Goal: Transaction & Acquisition: Purchase product/service

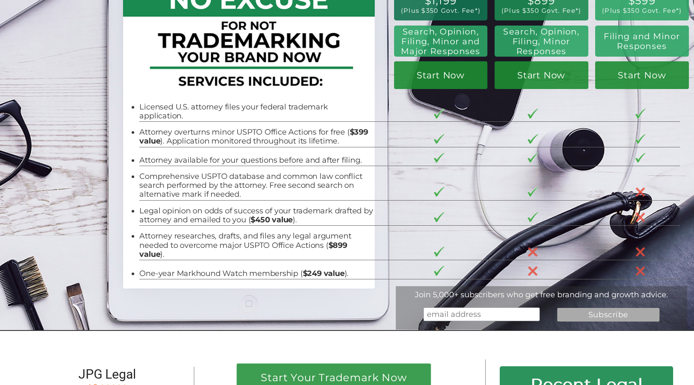
scroll to position [128, 0]
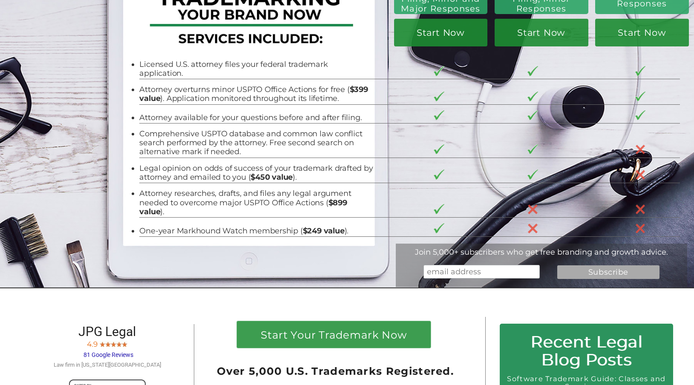
click at [254, 263] on div "BASIC PACKAGE $599 (Plus $350 Govt. Fee*) Filing and Minor Responses Start Now …" at bounding box center [347, 80] width 694 height 416
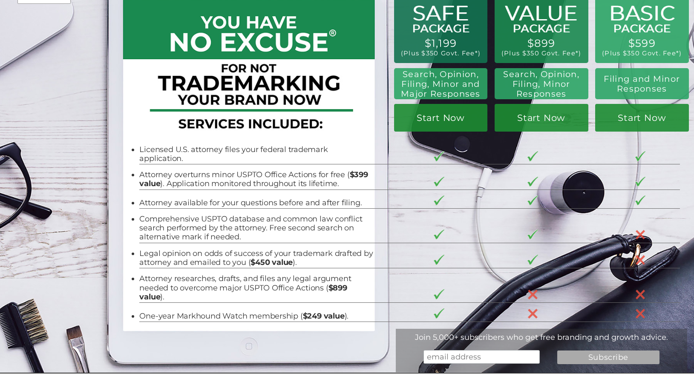
scroll to position [0, 0]
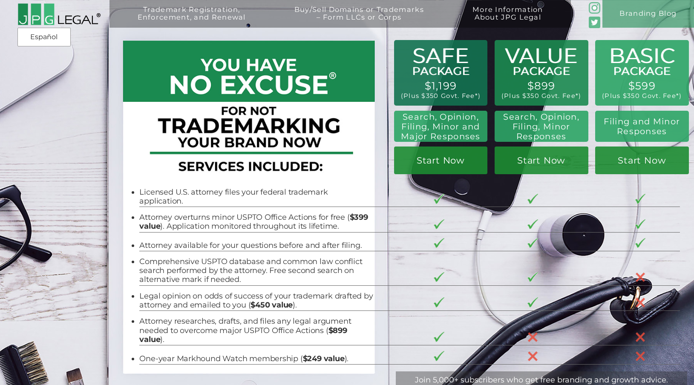
click at [430, 89] on div "Trademark Registration, Enforcement, and Renewal File a Trademark Application T…" at bounding box center [347, 62] width 694 height 125
click at [425, 167] on link "Start Now" at bounding box center [441, 160] width 94 height 27
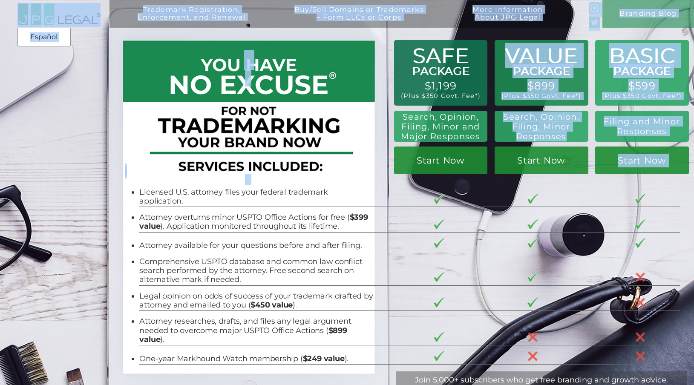
drag, startPoint x: 565, startPoint y: 136, endPoint x: 505, endPoint y: 116, distance: 63.4
click at [505, 21] on div "Trademark Registration, Enforcement, and Renewal File a Trademark Application T…" at bounding box center [347, 10] width 694 height 21
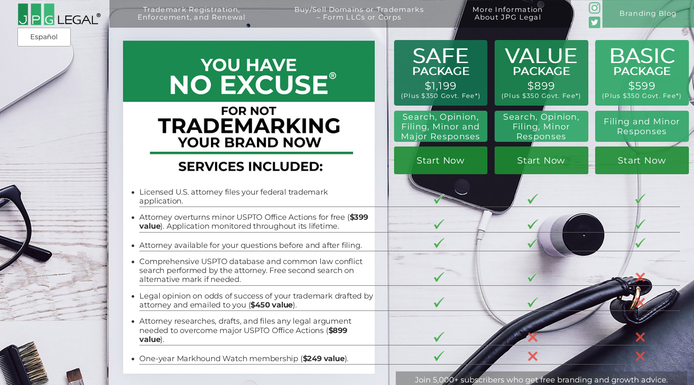
click at [518, 119] on div "Trademark Registration, Enforcement, and Renewal File a Trademark Application T…" at bounding box center [347, 62] width 694 height 125
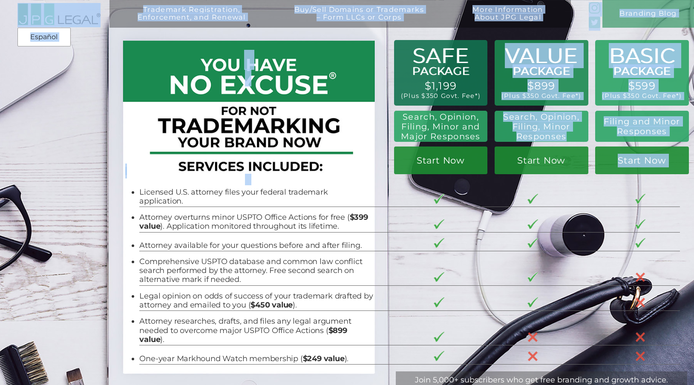
drag, startPoint x: 564, startPoint y: 136, endPoint x: 510, endPoint y: 119, distance: 57.2
click at [510, 21] on div "Trademark Registration, Enforcement, and Renewal File a Trademark Application T…" at bounding box center [347, 10] width 694 height 21
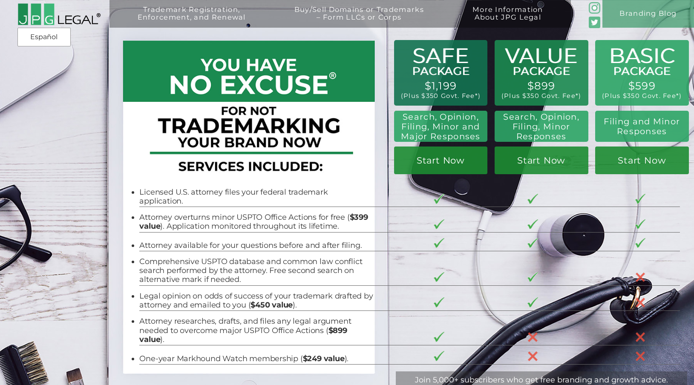
click at [503, 117] on div "Trademark Registration, Enforcement, and Renewal File a Trademark Application T…" at bounding box center [347, 62] width 694 height 125
drag, startPoint x: 503, startPoint y: 117, endPoint x: 523, endPoint y: 120, distance: 19.8
click at [531, 121] on div "Trademark Registration, Enforcement, and Renewal File a Trademark Application T…" at bounding box center [347, 62] width 694 height 125
click at [502, 117] on div "Trademark Registration, Enforcement, and Renewal File a Trademark Application T…" at bounding box center [347, 62] width 694 height 125
drag, startPoint x: 502, startPoint y: 116, endPoint x: 517, endPoint y: 116, distance: 15.8
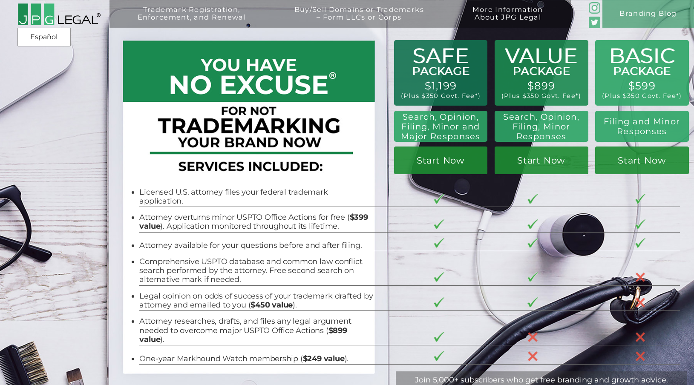
click at [517, 116] on div "Trademark Registration, Enforcement, and Renewal File a Trademark Application T…" at bounding box center [347, 62] width 694 height 125
click at [514, 115] on div "Trademark Registration, Enforcement, and Renewal File a Trademark Application T…" at bounding box center [347, 62] width 694 height 125
drag, startPoint x: 523, startPoint y: 118, endPoint x: 539, endPoint y: 118, distance: 16.2
click at [539, 118] on div "Trademark Registration, Enforcement, and Renewal File a Trademark Application T…" at bounding box center [347, 62] width 694 height 125
drag, startPoint x: 503, startPoint y: 115, endPoint x: 523, endPoint y: 117, distance: 19.4
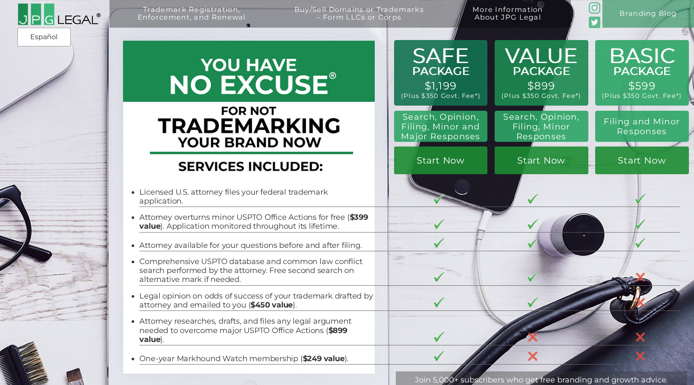
click at [522, 117] on div "Trademark Registration, Enforcement, and Renewal File a Trademark Application T…" at bounding box center [347, 62] width 694 height 125
drag, startPoint x: 562, startPoint y: 136, endPoint x: 511, endPoint y: 127, distance: 52.4
click at [511, 127] on h2 "Search, Opinion, Filing, Minor Responses" at bounding box center [541, 126] width 83 height 29
copy h2 "Filing, Minor Response"
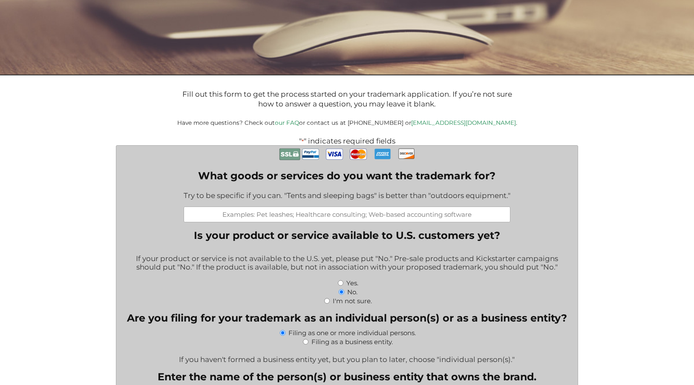
scroll to position [128, 0]
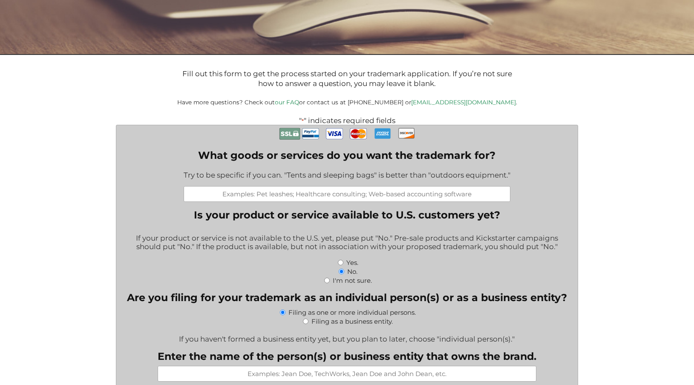
drag, startPoint x: 587, startPoint y: 0, endPoint x: 416, endPoint y: 75, distance: 186.5
click at [416, 75] on p "Fill out this form to get the process started on your trademark application. If…" at bounding box center [347, 79] width 333 height 20
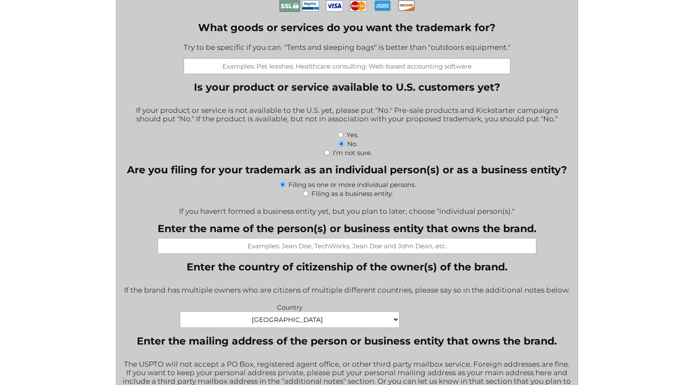
scroll to position [0, 0]
